Goal: Entertainment & Leisure: Browse casually

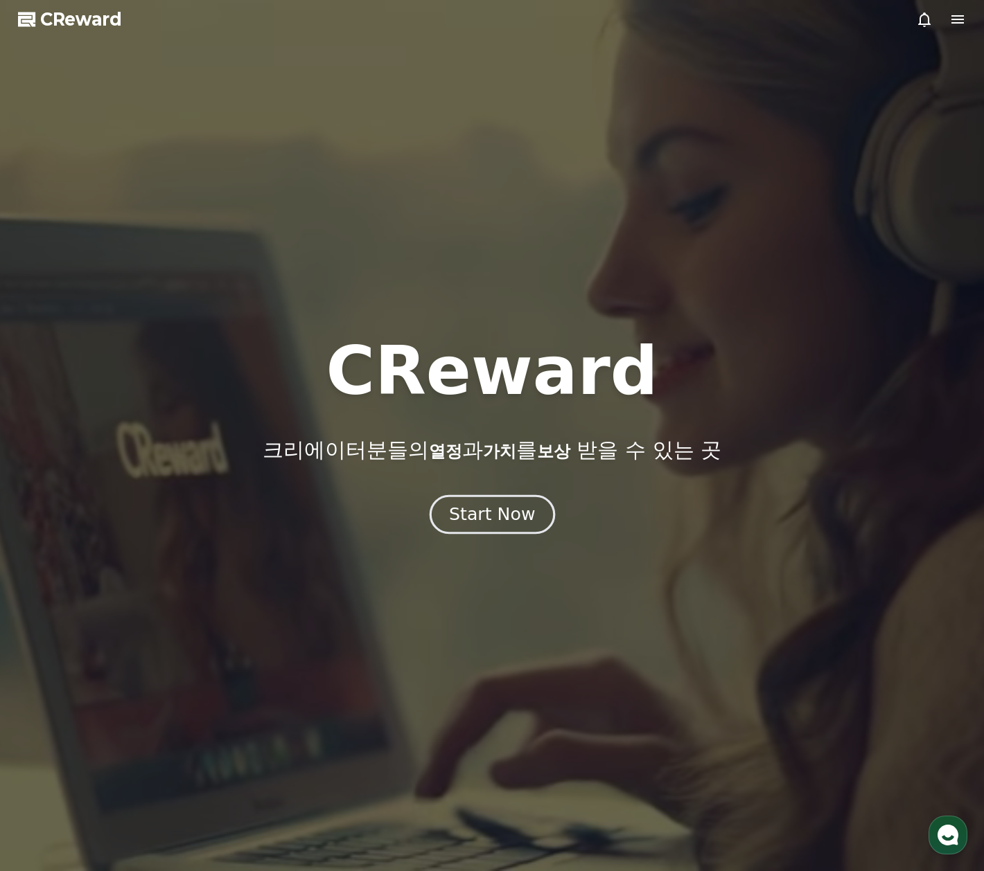
click at [529, 524] on div "Start Now" at bounding box center [492, 515] width 86 height 24
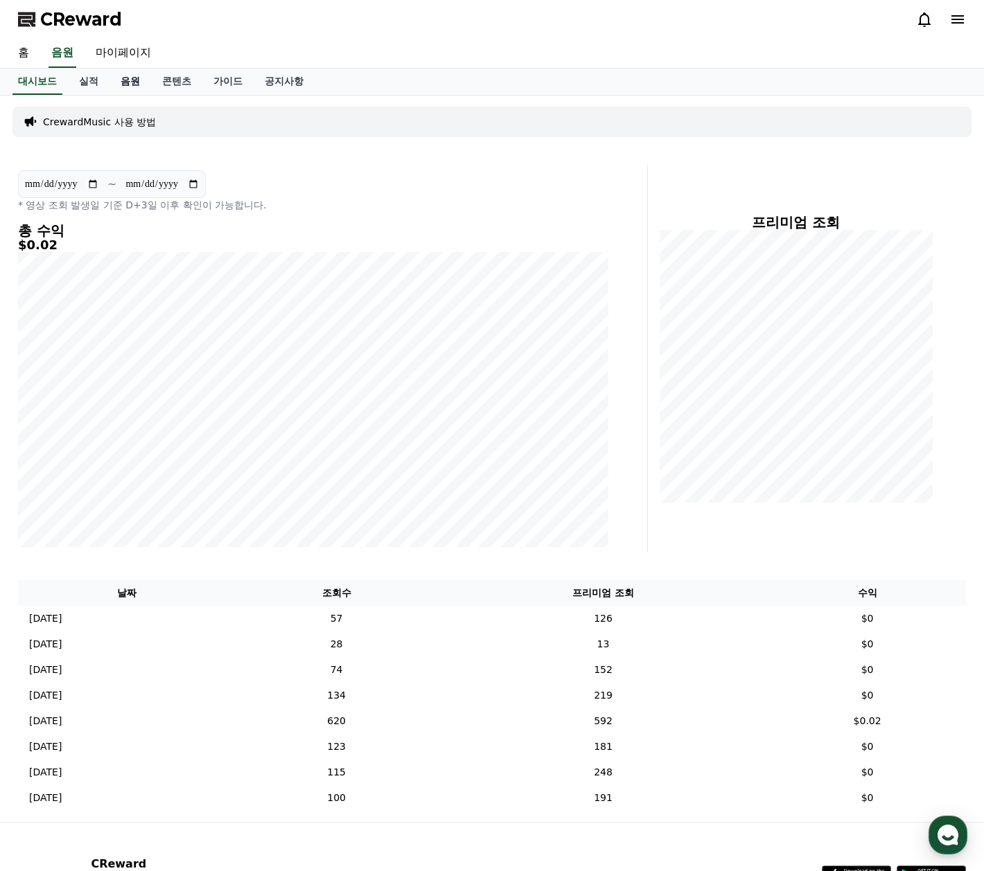
click at [133, 73] on link "음원" at bounding box center [130, 82] width 42 height 26
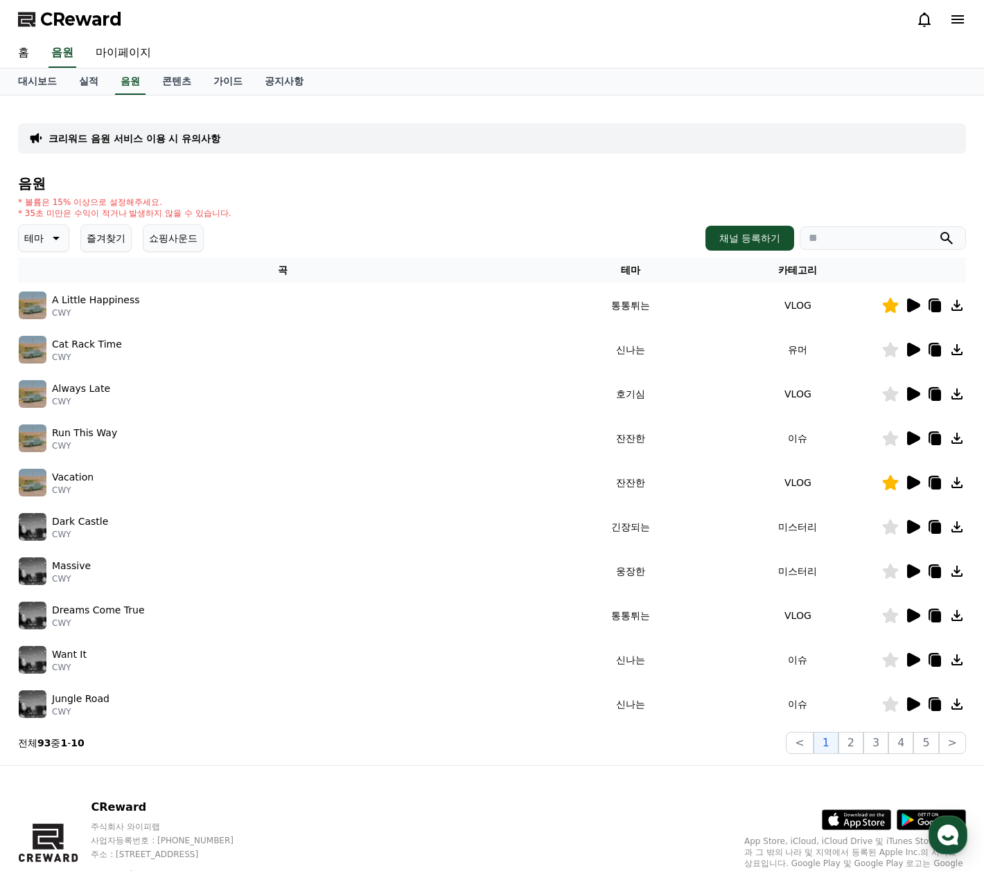
click at [59, 242] on icon at bounding box center [54, 238] width 17 height 17
click at [54, 364] on button "귀여운" at bounding box center [40, 366] width 40 height 30
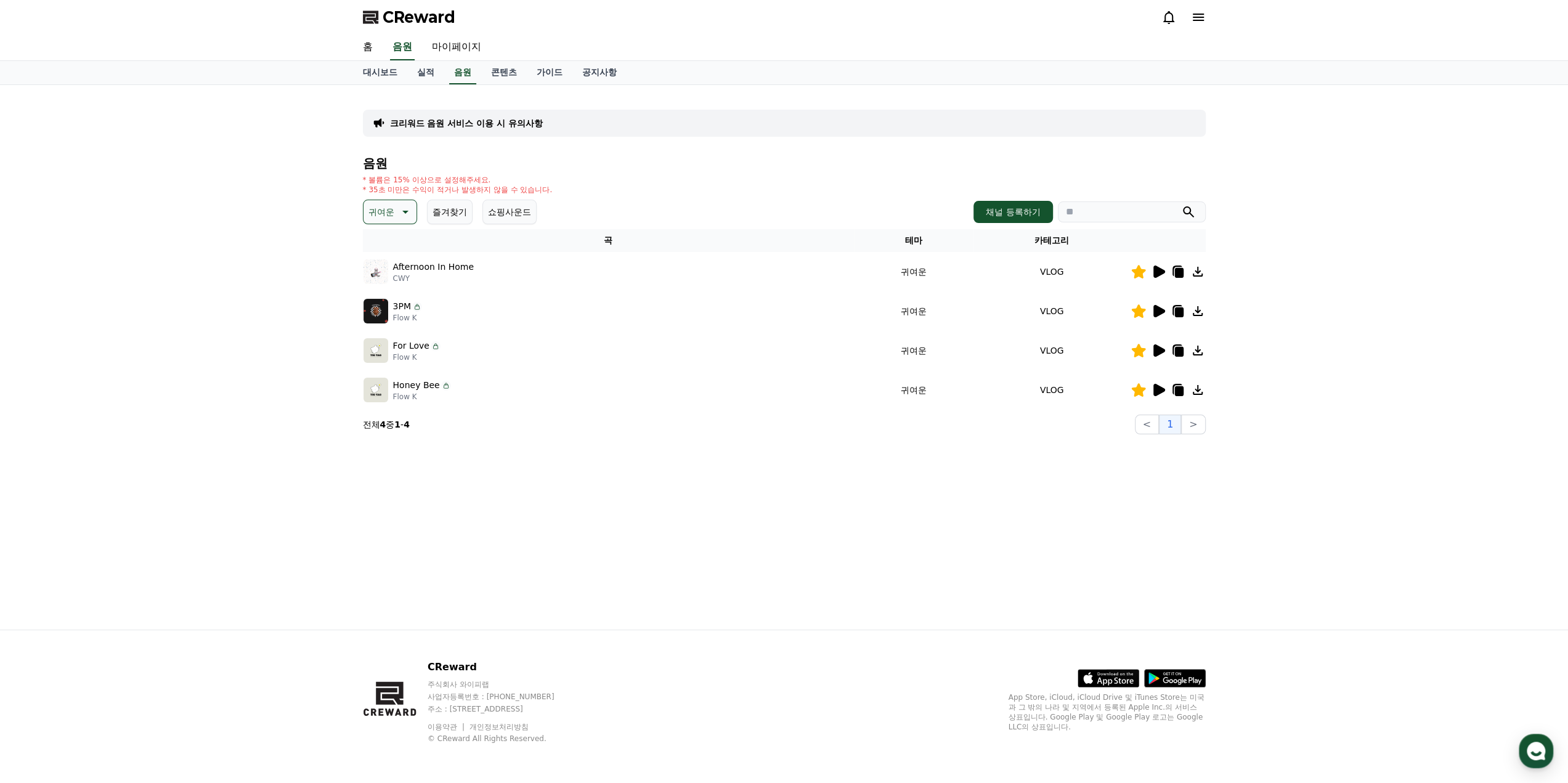
click at [874, 306] on icon at bounding box center [1158, 311] width 15 height 15
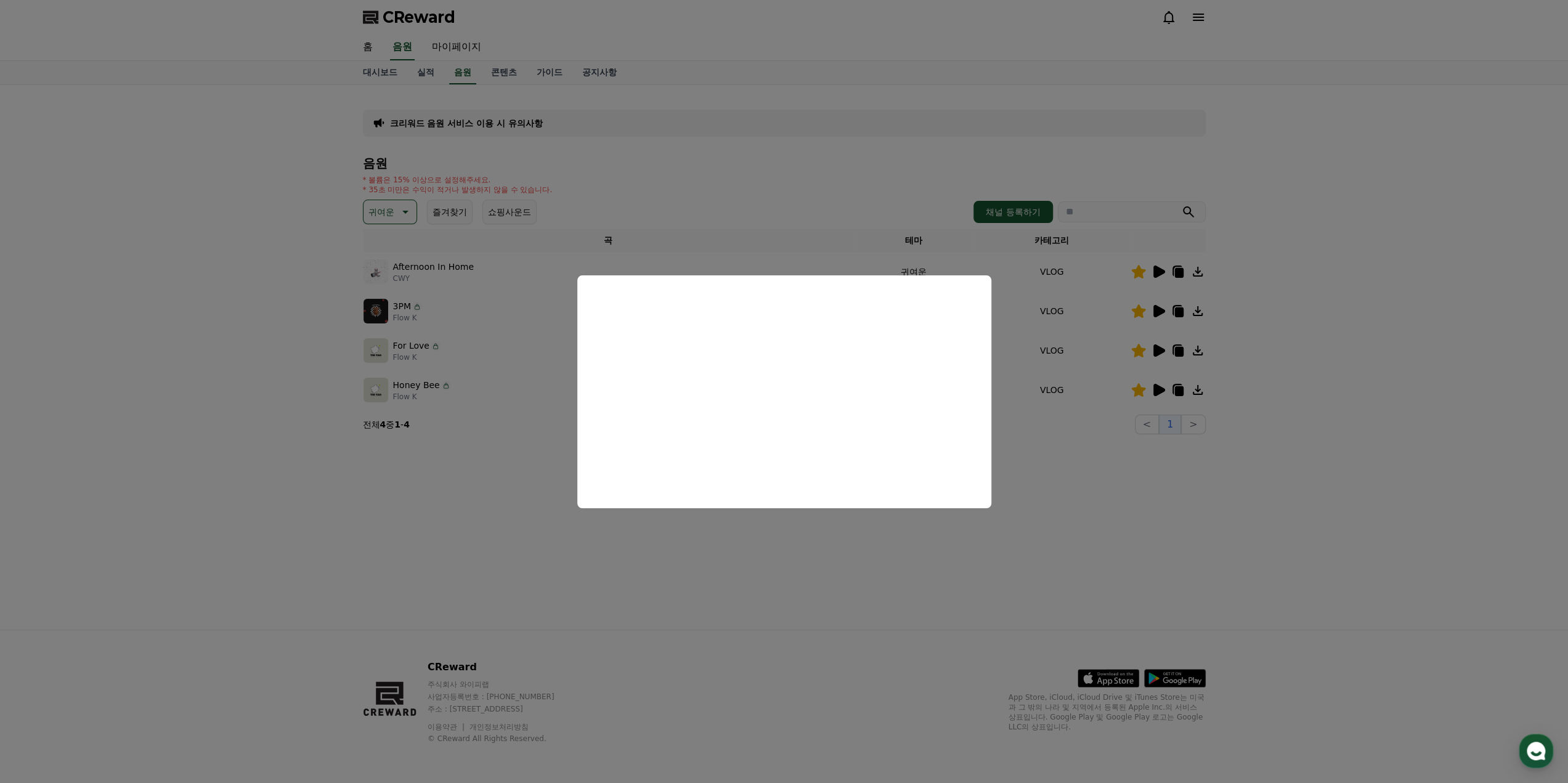
click at [874, 524] on button "close modal" at bounding box center [784, 392] width 1568 height 783
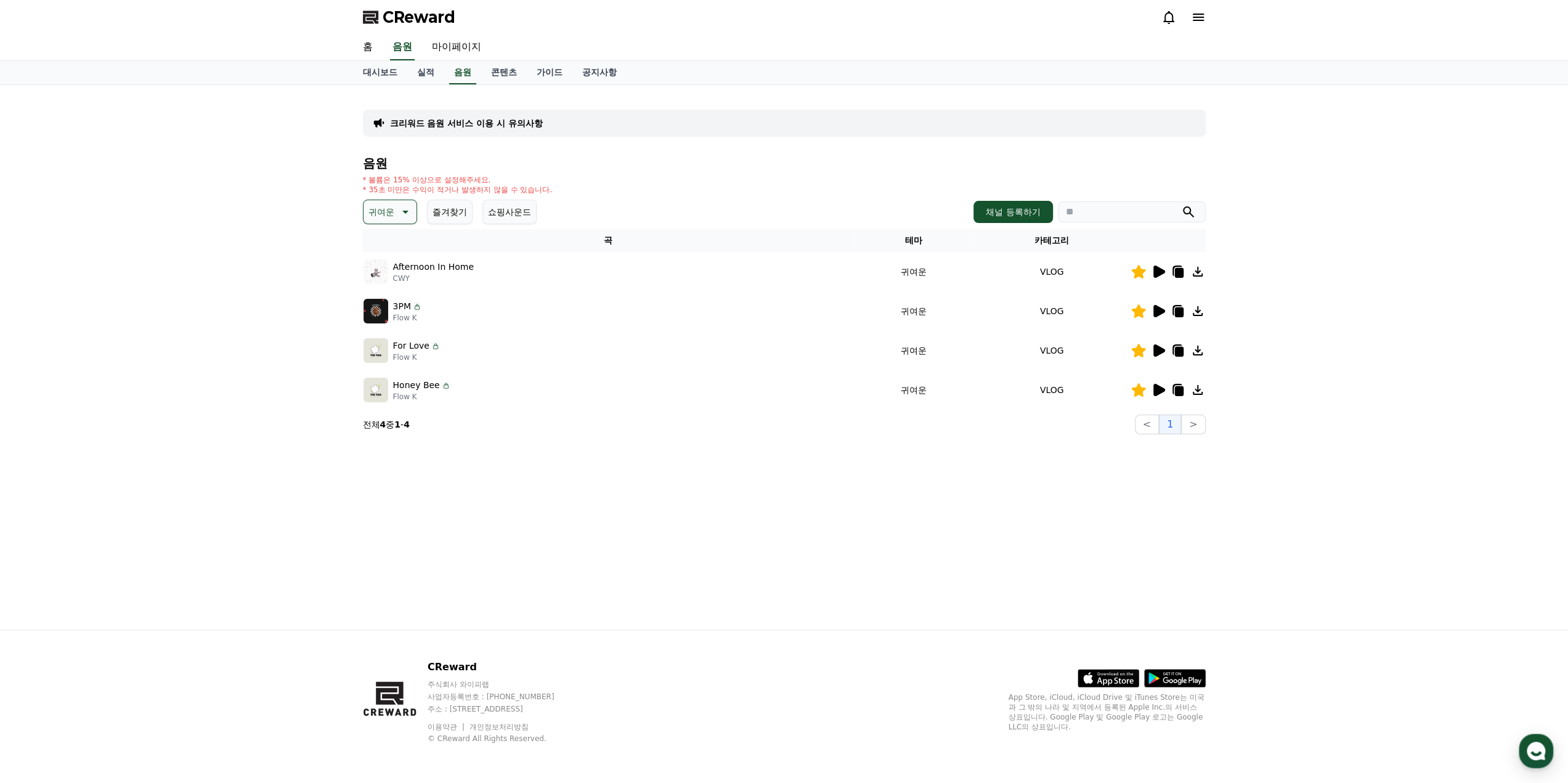
click at [874, 274] on icon at bounding box center [1158, 271] width 15 height 15
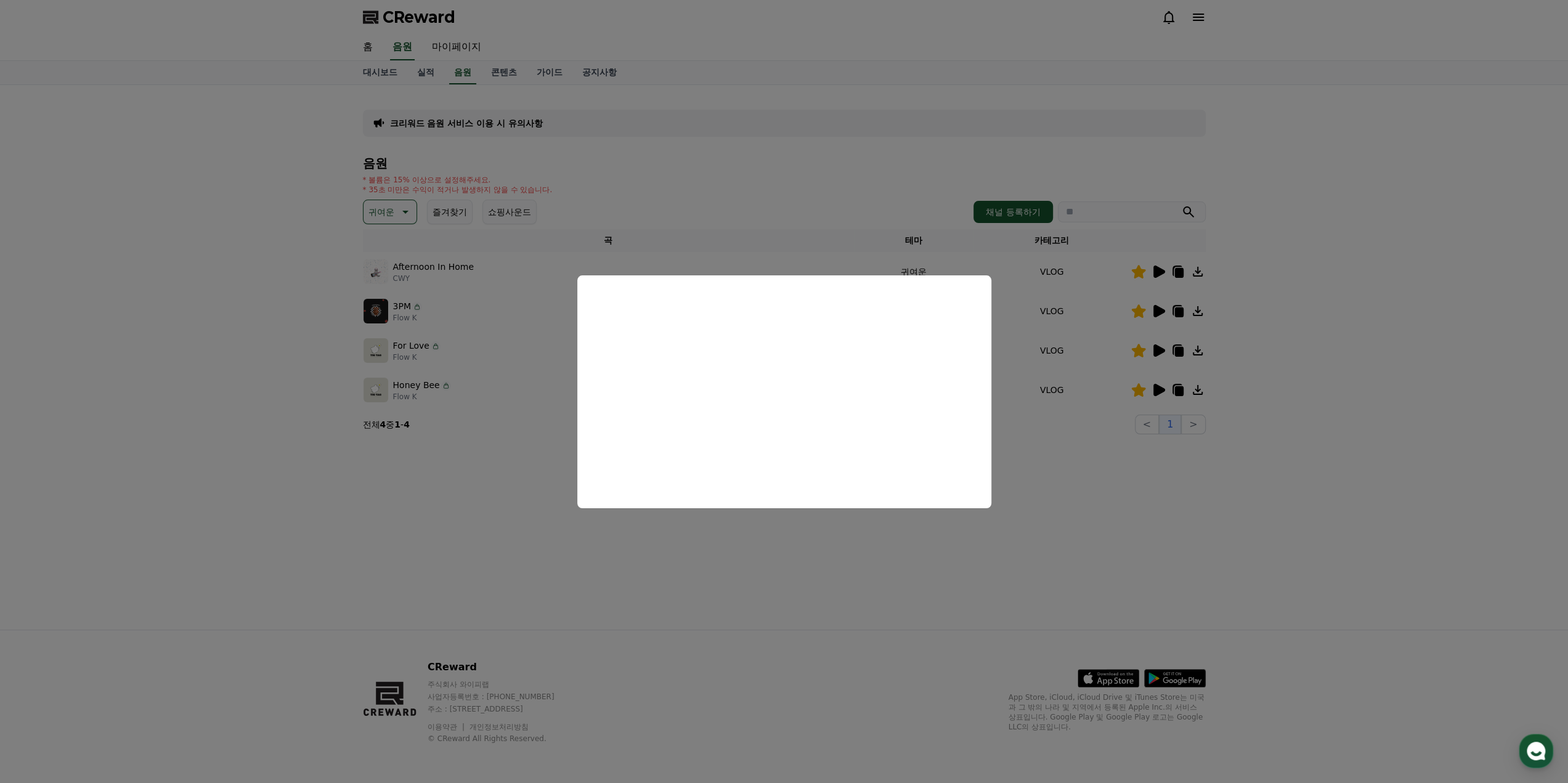
click at [874, 540] on button "close modal" at bounding box center [784, 392] width 1568 height 783
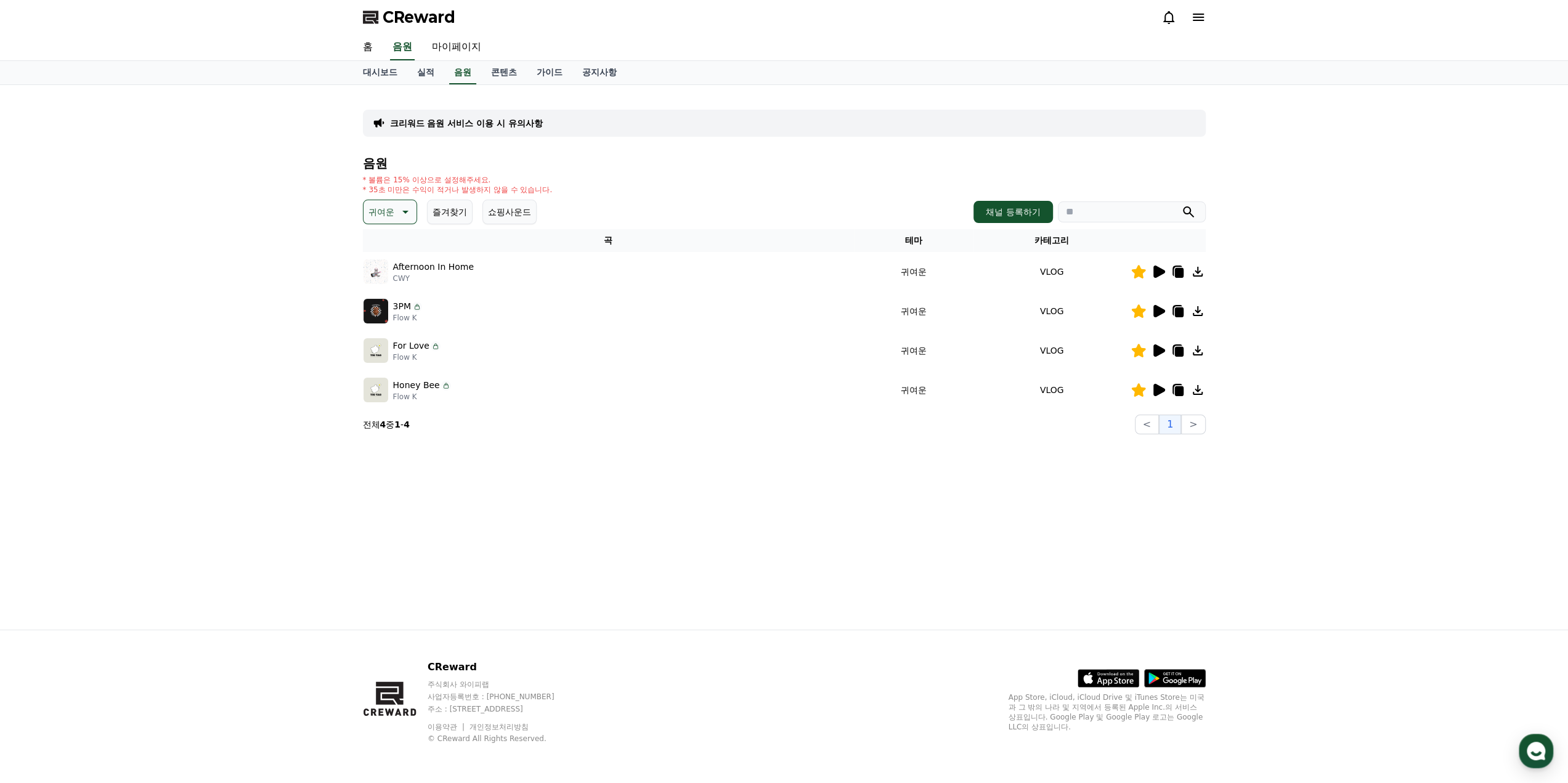
click at [874, 270] on icon at bounding box center [1178, 271] width 15 height 15
